Goal: Task Accomplishment & Management: Use online tool/utility

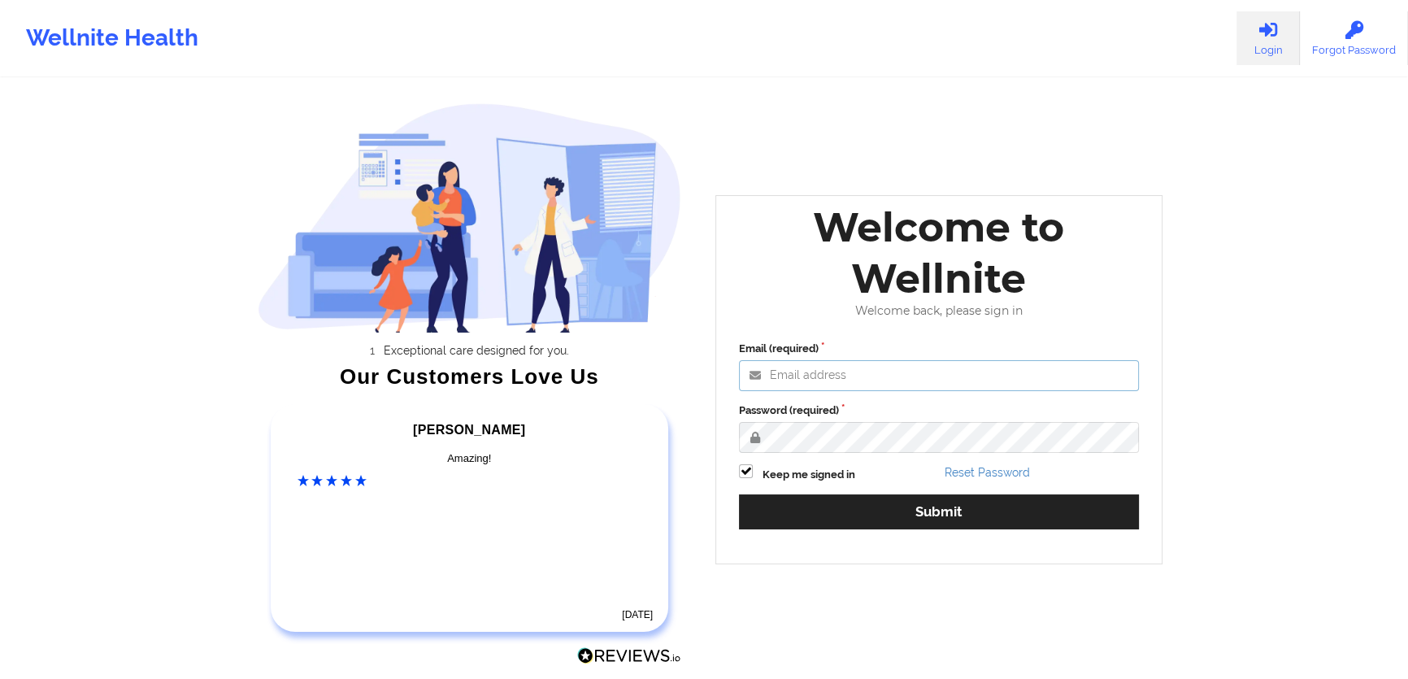
click at [888, 385] on input "Email (required)" at bounding box center [939, 375] width 400 height 31
type input "[PERSON_NAME][EMAIL_ADDRESS][PERSON_NAME][DOMAIN_NAME]"
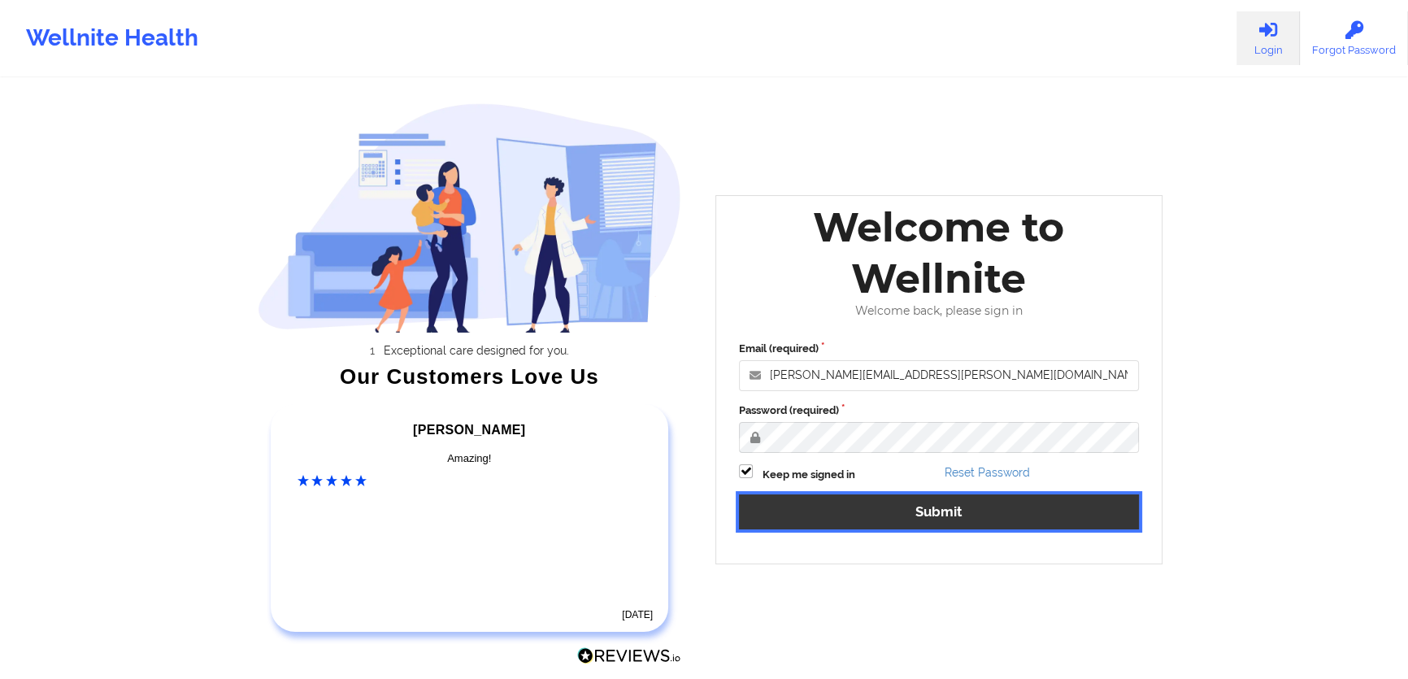
click at [1039, 517] on button "Submit" at bounding box center [939, 511] width 400 height 35
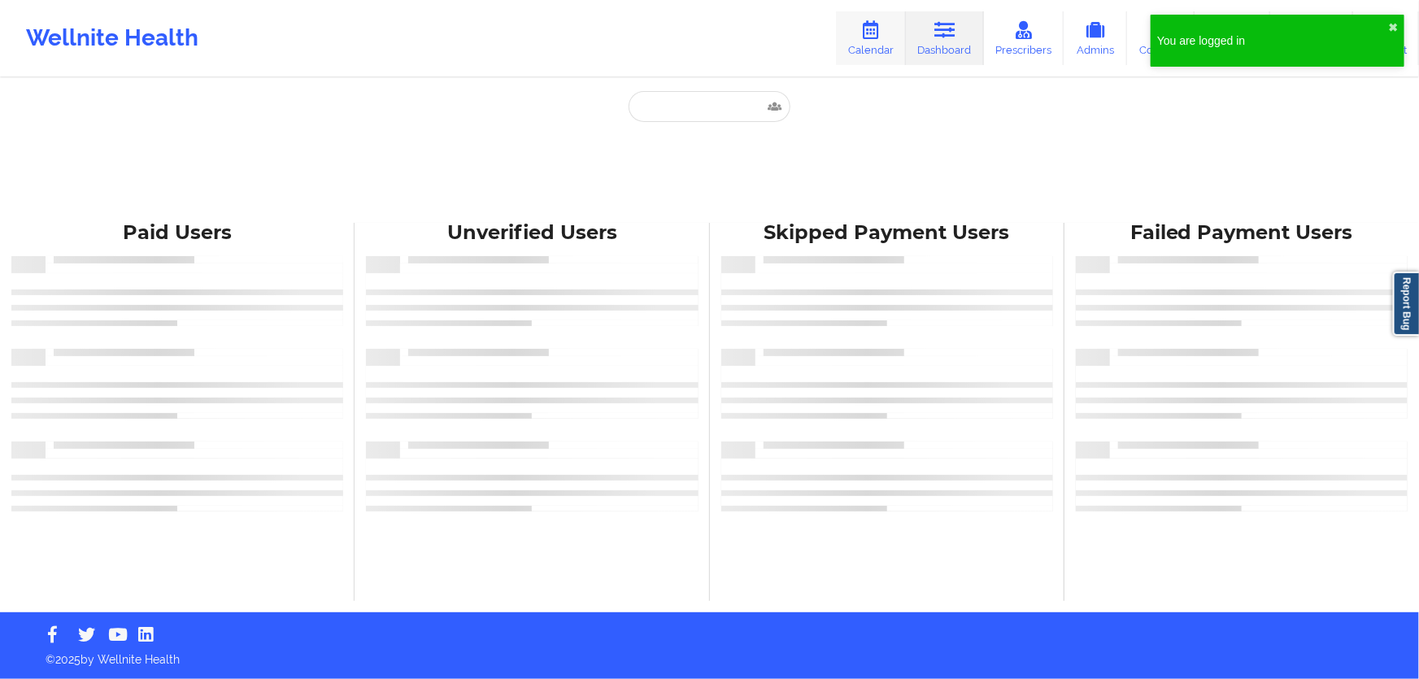
click at [884, 53] on link "Calendar" at bounding box center [871, 38] width 70 height 54
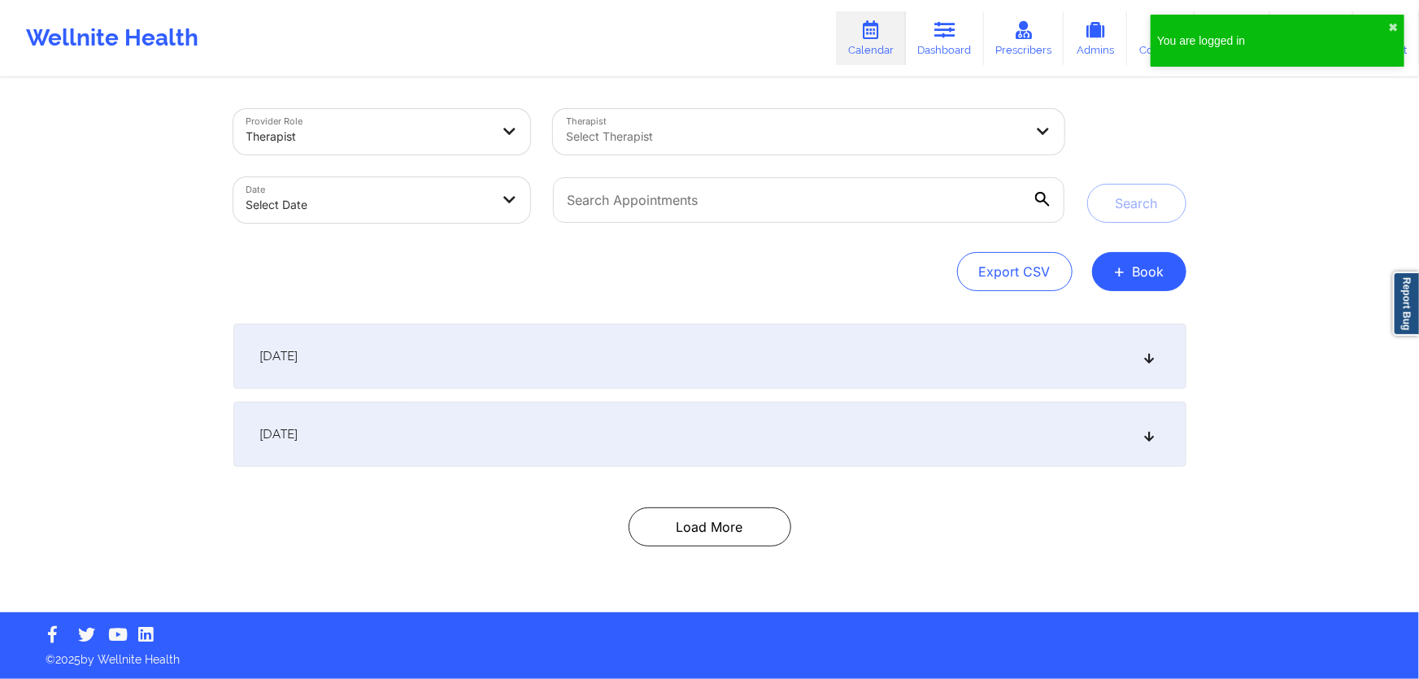
click at [723, 130] on div at bounding box center [795, 137] width 458 height 20
click at [1159, 266] on button "+ Book" at bounding box center [1139, 271] width 94 height 39
click at [1058, 310] on button "Therapy Session" at bounding box center [1112, 323] width 124 height 27
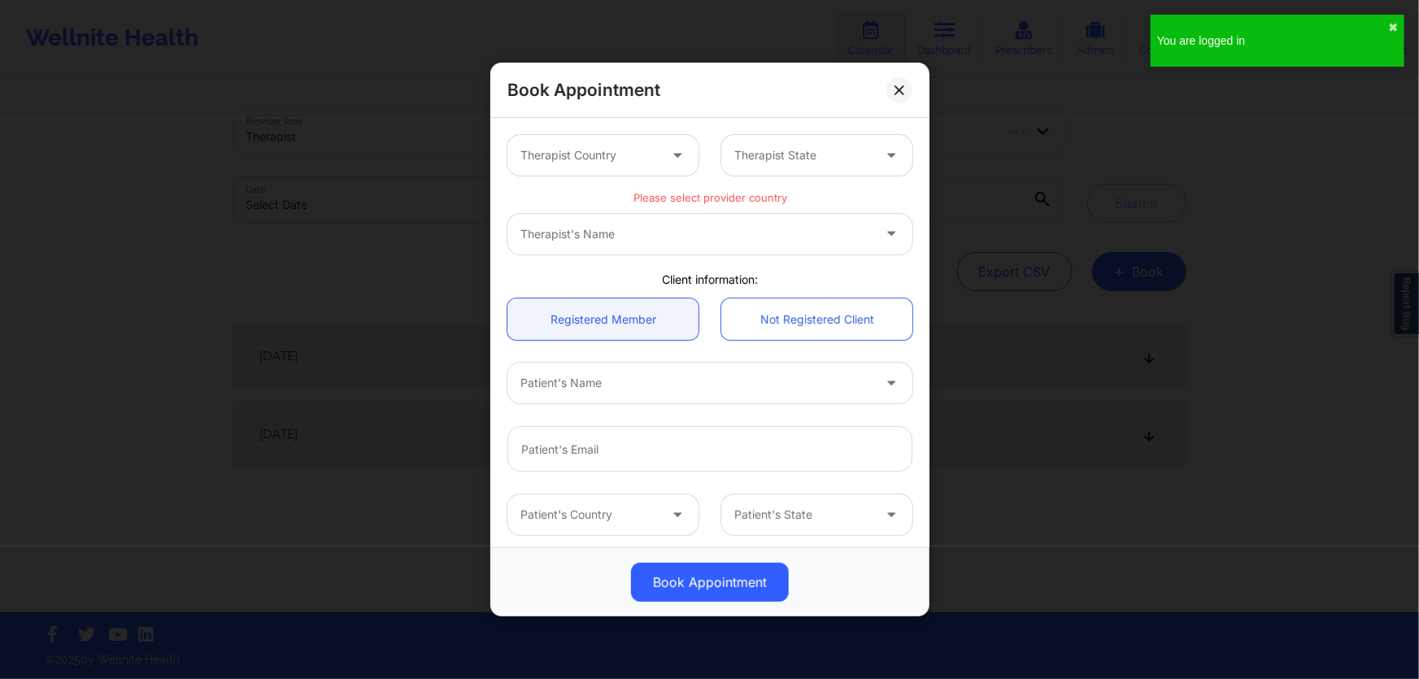
click at [603, 138] on div "Therapist Country" at bounding box center [583, 155] width 152 height 41
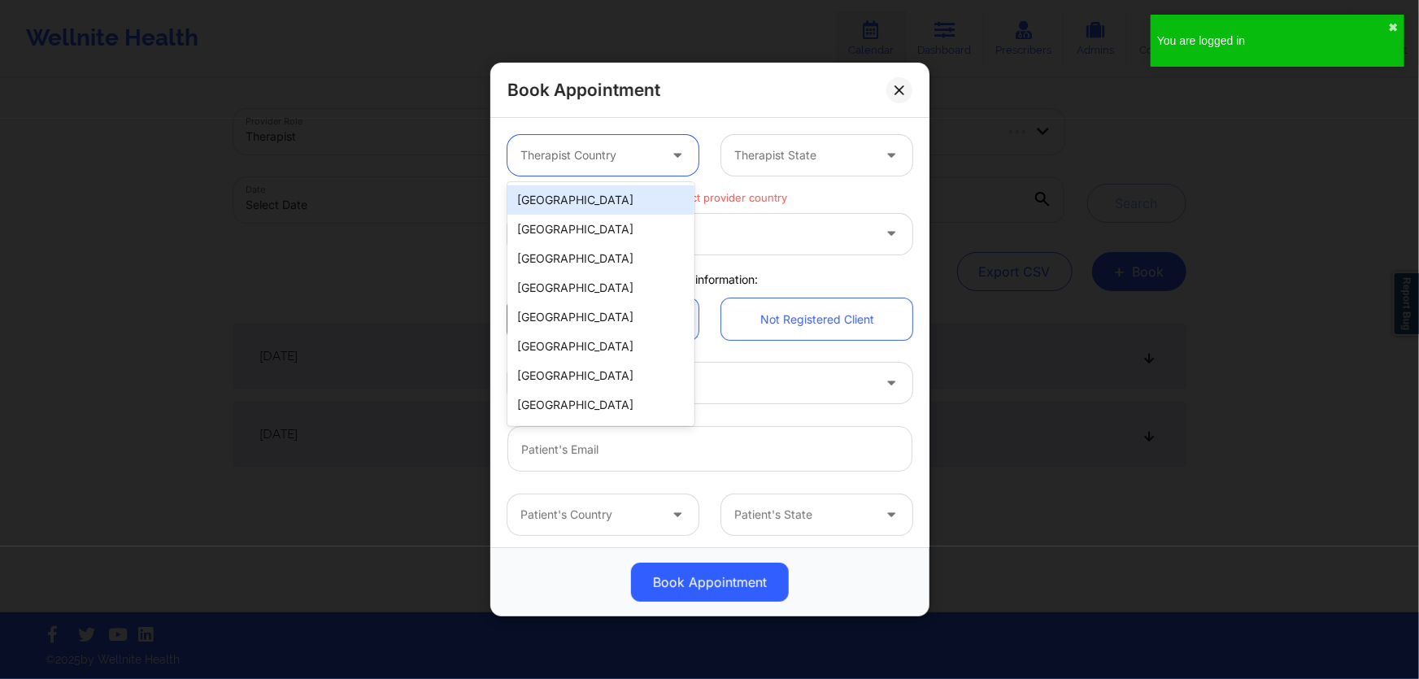
click at [592, 193] on div "[GEOGRAPHIC_DATA]" at bounding box center [600, 199] width 187 height 29
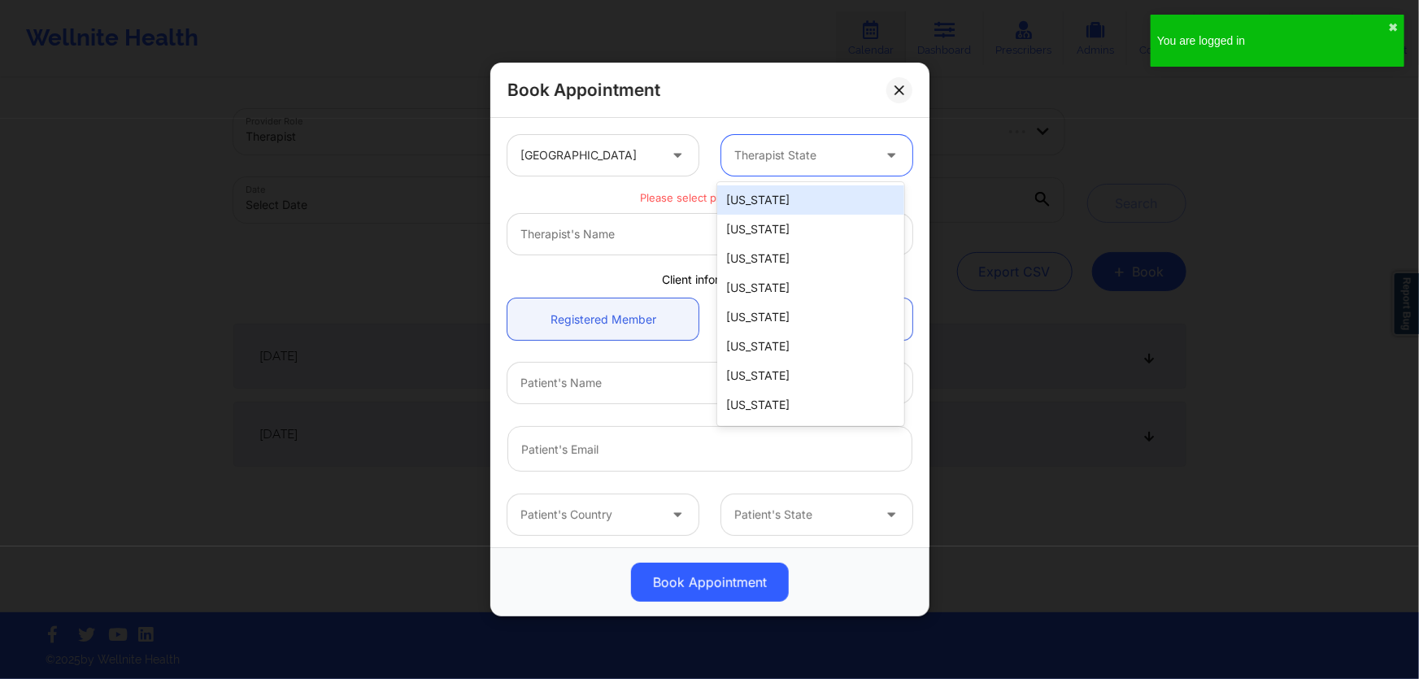
click at [776, 157] on div at bounding box center [802, 156] width 137 height 20
type input "f"
drag, startPoint x: 770, startPoint y: 210, endPoint x: 772, endPoint y: 223, distance: 13.1
click at [772, 220] on div "[US_STATE] [US_STATE]" at bounding box center [810, 214] width 187 height 65
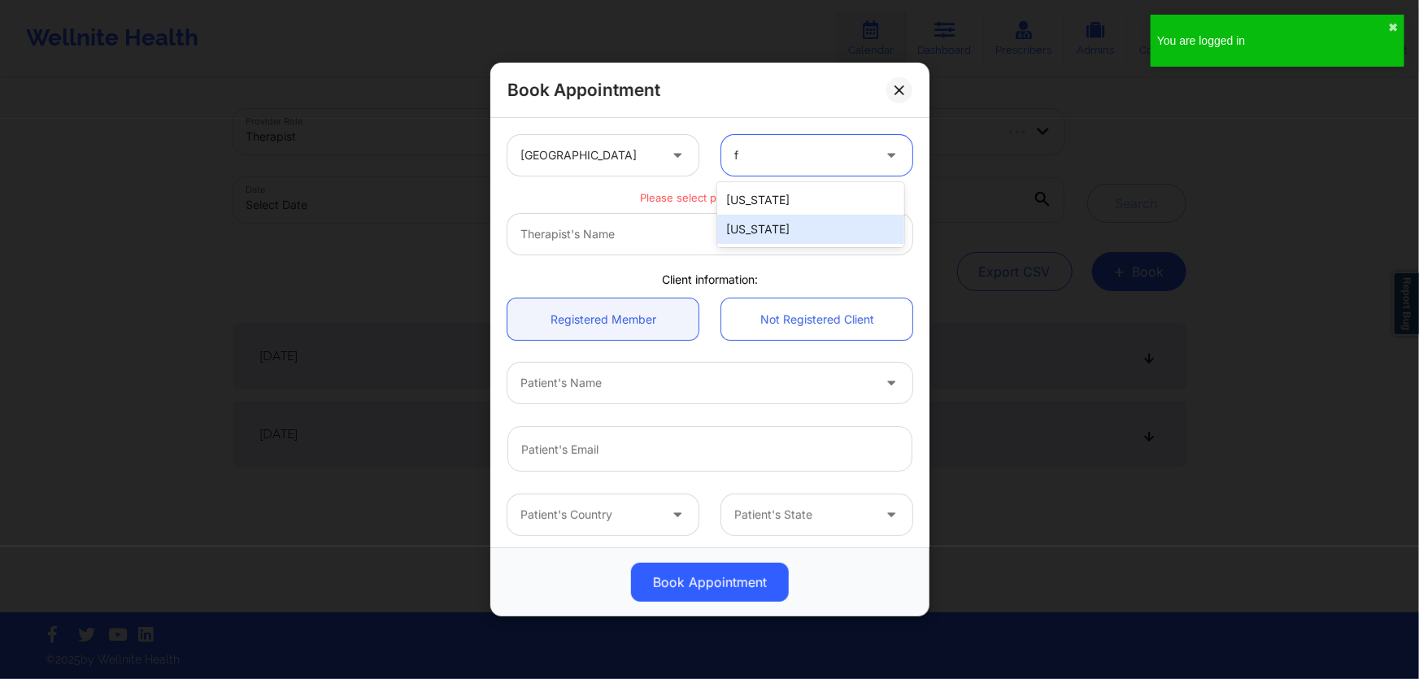
click at [772, 223] on div "[US_STATE]" at bounding box center [810, 229] width 187 height 29
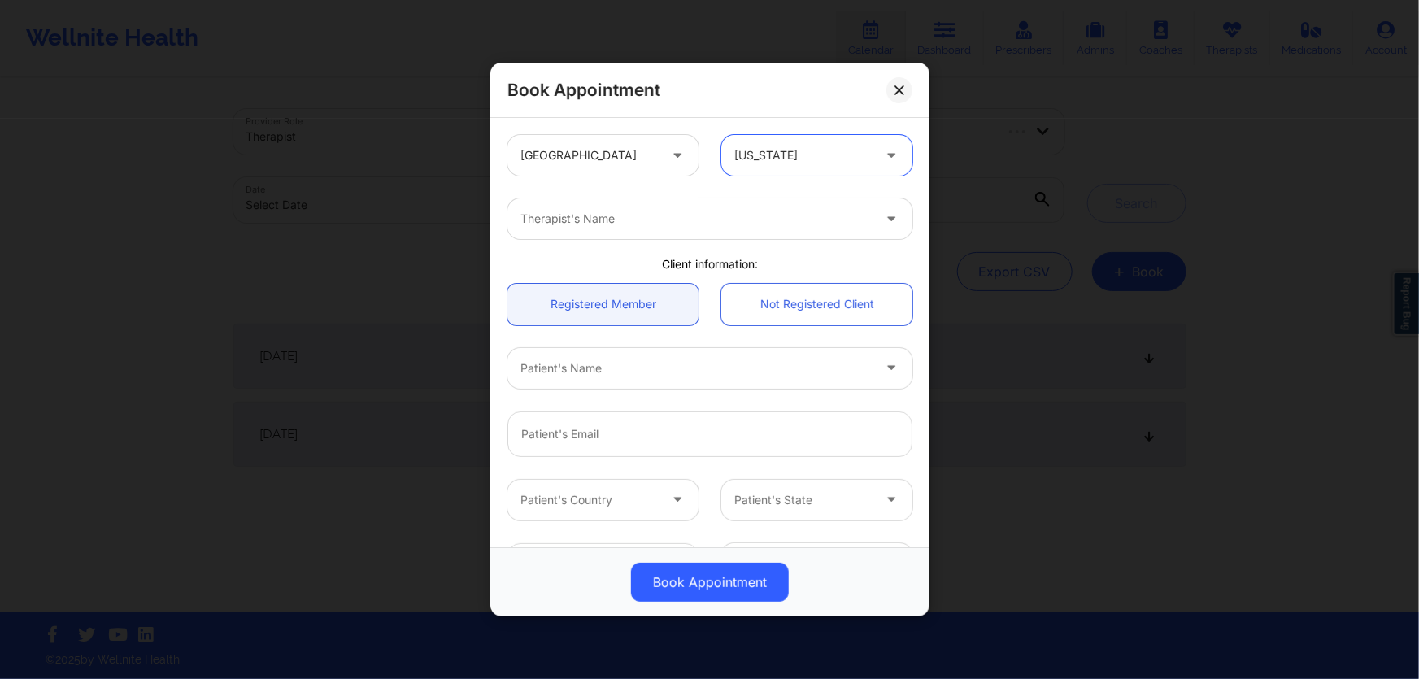
click at [754, 229] on div "Therapist's Name" at bounding box center [690, 218] width 366 height 41
click at [754, 230] on div "Therapist's Name" at bounding box center [673, 218] width 333 height 41
click at [750, 228] on div "Therapist's Name" at bounding box center [673, 218] width 333 height 41
type input "[PERSON_NAME]"
click at [771, 234] on div "Therapist's Name" at bounding box center [673, 218] width 333 height 41
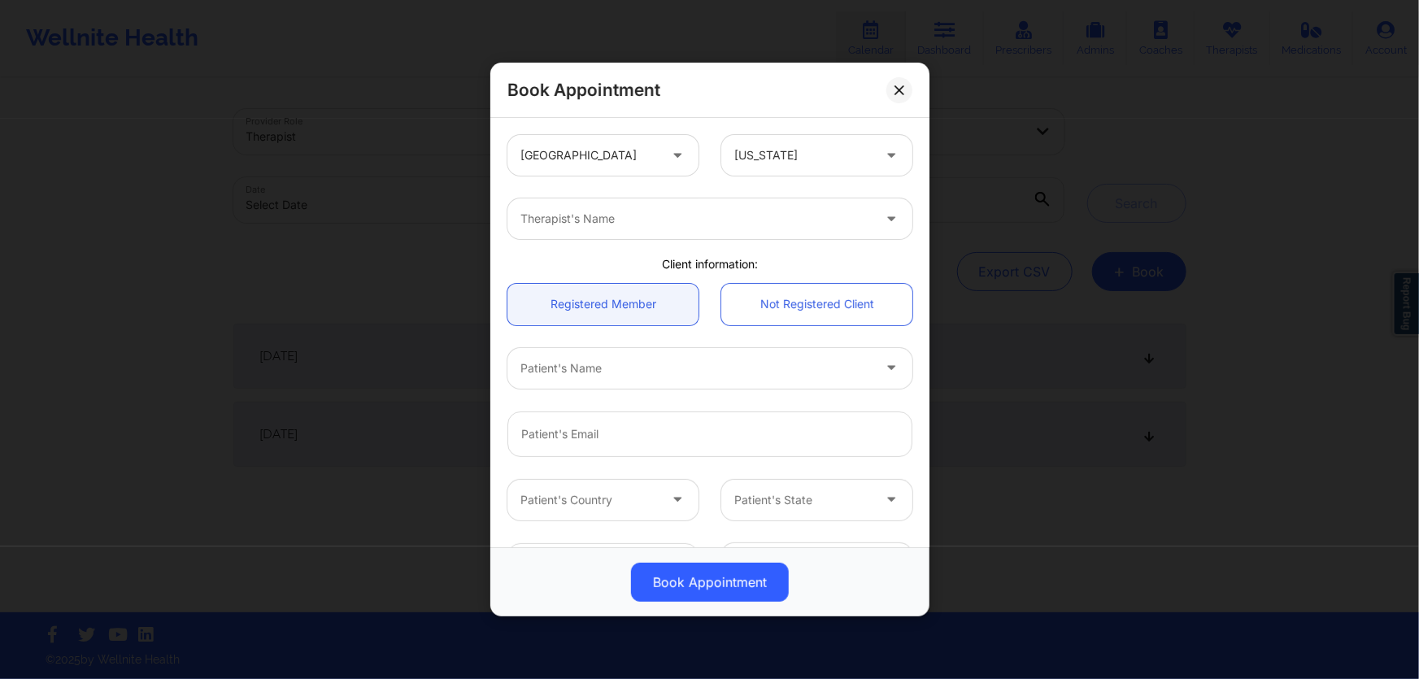
click at [674, 203] on div "Therapist's Name" at bounding box center [690, 218] width 366 height 41
click at [567, 235] on div "Therapist's Name" at bounding box center [673, 218] width 333 height 41
click at [539, 215] on div at bounding box center [679, 219] width 319 height 20
